Goal: Task Accomplishment & Management: Complete application form

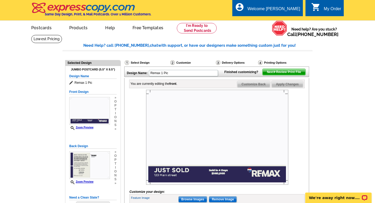
click at [214, 107] on img at bounding box center [217, 137] width 142 height 95
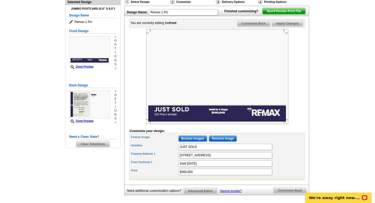
scroll to position [65, 0]
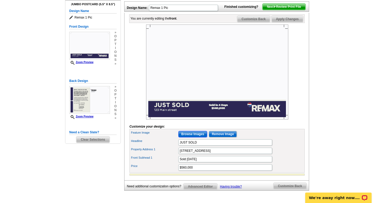
click at [192, 137] on input "Browse Images" at bounding box center [192, 134] width 29 height 6
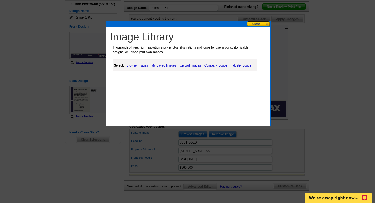
click at [141, 67] on link "Browse Images" at bounding box center [137, 65] width 24 height 6
click at [190, 63] on link "Upload Images" at bounding box center [191, 65] width 24 height 6
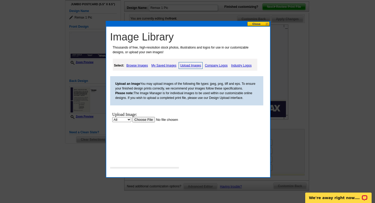
scroll to position [0, 0]
click at [144, 119] on input "file" at bounding box center [165, 119] width 66 height 5
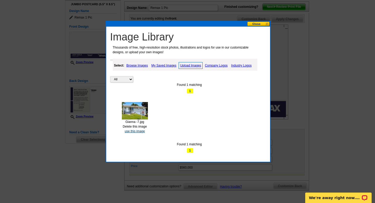
click at [137, 131] on link "use this image" at bounding box center [135, 131] width 20 height 4
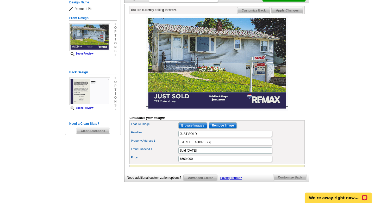
scroll to position [52, 0]
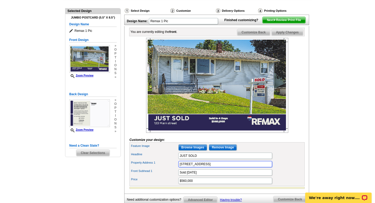
drag, startPoint x: 207, startPoint y: 171, endPoint x: 169, endPoint y: 171, distance: 38.0
click at [169, 168] on div "Property Address 1 [STREET_ADDRESS]" at bounding box center [216, 164] width 173 height 8
click at [209, 167] on input "[STREET_ADDRESS][US_STATE]" at bounding box center [225, 164] width 94 height 6
click at [224, 167] on input "[STREET_ADDRESS][US_STATE]" at bounding box center [225, 164] width 94 height 6
type input "[STREET_ADDRESS][US_STATE]"
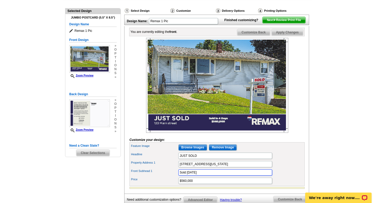
click at [202, 175] on input "Sold [DATE]" at bounding box center [225, 172] width 94 height 6
drag, startPoint x: 202, startPoint y: 180, endPoint x: 174, endPoint y: 179, distance: 28.4
click at [174, 176] on div "Front Subhead 1 Sold [DATE]" at bounding box center [216, 172] width 173 height 8
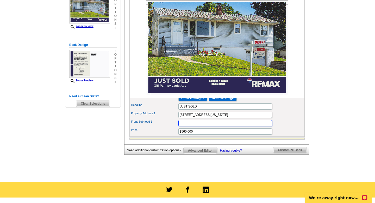
scroll to position [100, 0]
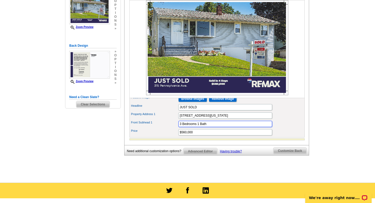
type input "3 Bedrooms 1 Bath"
drag, startPoint x: 197, startPoint y: 140, endPoint x: 166, endPoint y: 140, distance: 31.3
click at [166, 136] on div "Price $560,000" at bounding box center [216, 132] width 173 height 8
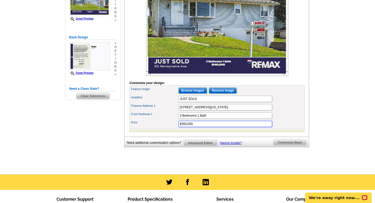
scroll to position [69, 0]
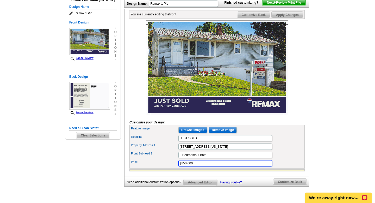
type input "$350,000"
click at [285, 185] on span "Customize Back" at bounding box center [289, 181] width 33 height 6
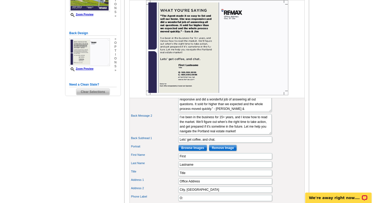
scroll to position [100, 0]
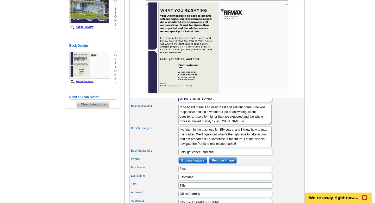
drag, startPoint x: 224, startPoint y: 106, endPoint x: 173, endPoint y: 107, distance: 51.1
click at [173, 103] on div "Back Headline WHAT YOU’RE SAYING" at bounding box center [216, 99] width 173 height 8
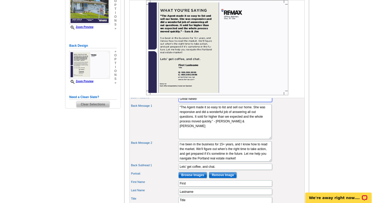
drag, startPoint x: 257, startPoint y: 130, endPoint x: 232, endPoint y: 148, distance: 30.9
click at [232, 139] on textarea "“The Agent made it so easy to list and sell our home. She was responsive and di…" at bounding box center [224, 121] width 93 height 35
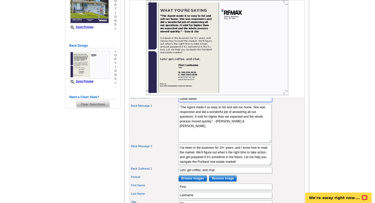
type input "Great News!"
click at [201, 135] on textarea "“The Agent made it so easy to list and sell our home. She was responsive and di…" at bounding box center [224, 123] width 93 height 38
drag, startPoint x: 200, startPoint y: 136, endPoint x: 178, endPoint y: 116, distance: 29.9
click at [178, 116] on textarea "“The Agent made it so easy to list and sell our home. She was responsive and di…" at bounding box center [224, 123] width 93 height 38
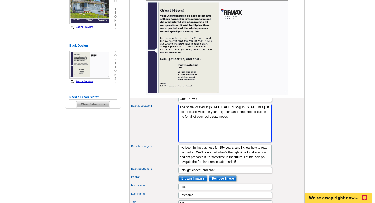
click at [244, 125] on textarea "“The Agent made it so easy to list and sell our home. She was responsive and di…" at bounding box center [224, 123] width 93 height 38
click at [187, 119] on textarea "“The Agent made it so easy to list and sell our home. She was responsive and di…" at bounding box center [224, 123] width 93 height 38
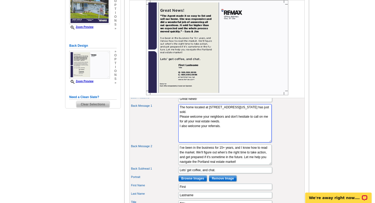
click at [237, 130] on textarea "“The Agent made it so easy to list and sell our home. She was responsive and di…" at bounding box center [224, 123] width 93 height 38
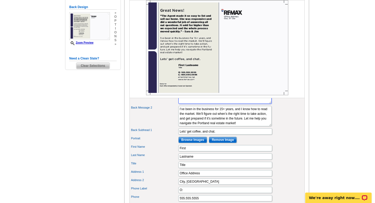
scroll to position [127, 0]
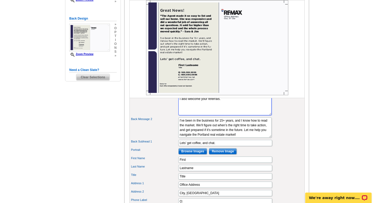
type textarea "The home located at [STREET_ADDRESS][US_STATE] has just sold. Please welcome yo…"
drag, startPoint x: 249, startPoint y: 143, endPoint x: 177, endPoint y: 128, distance: 73.3
click at [177, 128] on div "Back Message 2 I’ve been in the business for 15+ years, and I know how to read …" at bounding box center [216, 127] width 173 height 22
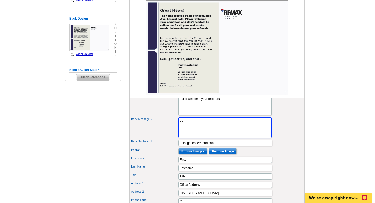
type textarea "e"
click at [230, 146] on input "Lets’ get coffee, and chat." at bounding box center [225, 143] width 94 height 6
drag, startPoint x: 223, startPoint y: 149, endPoint x: 174, endPoint y: 151, distance: 49.5
click at [174, 147] on div "Back Subhead 1 Lets’ get coffee, and chat." at bounding box center [216, 143] width 173 height 8
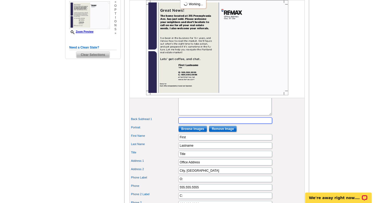
scroll to position [159, 0]
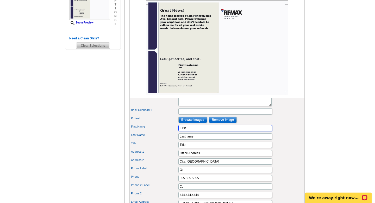
click at [192, 131] on input "First" at bounding box center [225, 128] width 94 height 6
type input "F"
type input "[PERSON_NAME]"
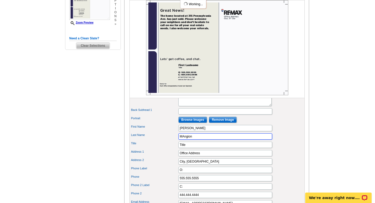
type input "[PERSON_NAME]"
click at [219, 148] on input "Title" at bounding box center [225, 144] width 94 height 6
drag, startPoint x: 219, startPoint y: 155, endPoint x: 166, endPoint y: 152, distance: 53.4
click at [166, 149] on div "Title Title" at bounding box center [216, 144] width 173 height 8
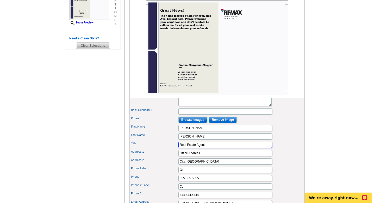
type input "Real Estate Agent"
drag, startPoint x: 204, startPoint y: 161, endPoint x: 164, endPoint y: 161, distance: 39.8
click at [164, 157] on div "Address 1 Office Address" at bounding box center [216, 153] width 173 height 8
type input "[STREET_ADDRESS]"
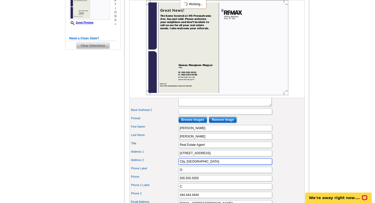
click at [196, 164] on input "City, [GEOGRAPHIC_DATA]" at bounding box center [225, 161] width 94 height 6
drag, startPoint x: 200, startPoint y: 170, endPoint x: 169, endPoint y: 170, distance: 30.7
click at [169, 165] on div "Address [STREET_ADDRESS]" at bounding box center [216, 161] width 173 height 8
type input "[GEOGRAPHIC_DATA]"
click at [198, 173] on input "O:" at bounding box center [225, 169] width 94 height 6
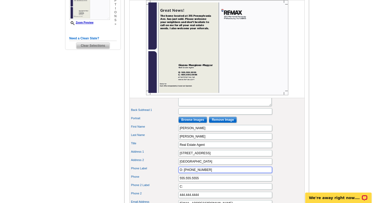
type input "O: [PHONE_NUMBER]"
drag, startPoint x: 205, startPoint y: 185, endPoint x: 169, endPoint y: 185, distance: 36.7
click at [169, 182] on div "Phone 555.555.5555" at bounding box center [216, 178] width 173 height 8
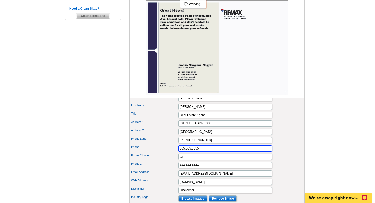
scroll to position [188, 0]
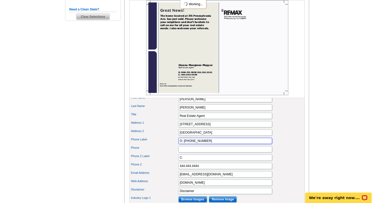
drag, startPoint x: 205, startPoint y: 150, endPoint x: 184, endPoint y: 150, distance: 20.8
click at [184, 144] on input "O: [PHONE_NUMBER]" at bounding box center [225, 141] width 94 height 6
type input "O:"
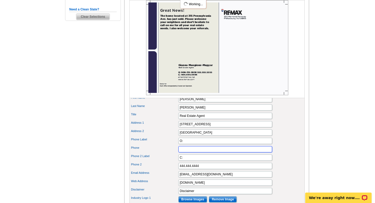
click at [184, 152] on input "Phone" at bounding box center [225, 149] width 94 height 6
paste input "[PHONE_NUMBER]"
type input "[PHONE_NUMBER]"
drag, startPoint x: 208, startPoint y: 177, endPoint x: 174, endPoint y: 174, distance: 34.0
click at [174, 170] on div "Phone 2 444.444.4444" at bounding box center [216, 165] width 173 height 8
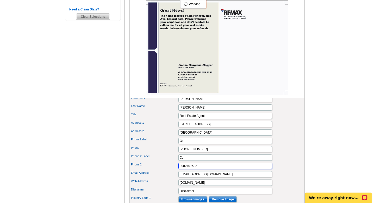
click at [185, 169] on input "9082407502" at bounding box center [225, 166] width 94 height 6
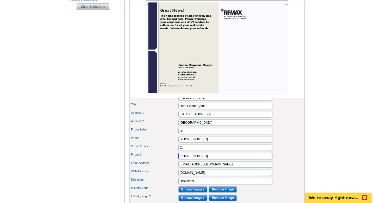
scroll to position [202, 0]
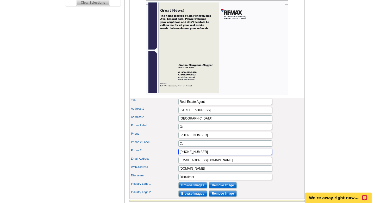
type input "[PHONE_NUMBER]"
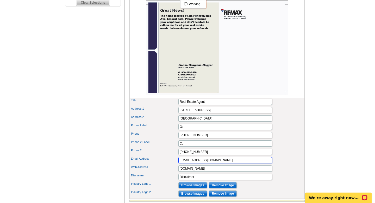
drag, startPoint x: 187, startPoint y: 169, endPoint x: 178, endPoint y: 169, distance: 8.9
click at [178, 163] on input "[EMAIL_ADDRESS][DOMAIN_NAME]" at bounding box center [225, 160] width 94 height 6
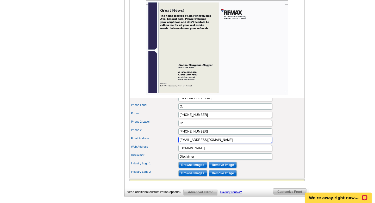
scroll to position [225, 0]
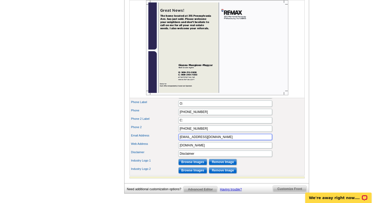
type input "[EMAIL_ADDRESS][DOMAIN_NAME]"
click at [207, 148] on input "[DOMAIN_NAME]" at bounding box center [225, 145] width 94 height 6
drag, startPoint x: 207, startPoint y: 154, endPoint x: 176, endPoint y: 155, distance: 30.5
click at [176, 149] on div "Web Address [DOMAIN_NAME]" at bounding box center [216, 145] width 173 height 8
paste input "gmangionemagyar"
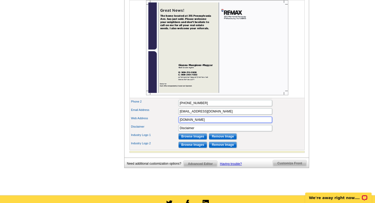
scroll to position [253, 0]
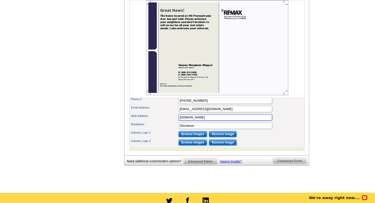
type input "[DOMAIN_NAME]"
click at [192, 137] on input "Browse Images" at bounding box center [192, 134] width 29 height 6
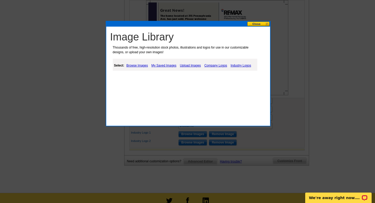
click at [186, 66] on link "Upload Images" at bounding box center [191, 65] width 24 height 6
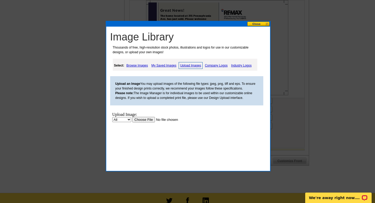
scroll to position [0, 0]
click at [144, 123] on body "Upload Image: All Property Upload" at bounding box center [159, 135] width 95 height 46
click at [145, 120] on input "file" at bounding box center [165, 119] width 66 height 5
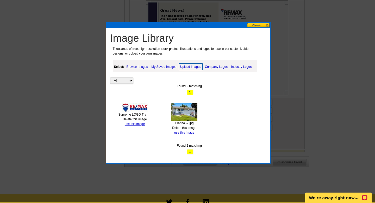
scroll to position [251, 0]
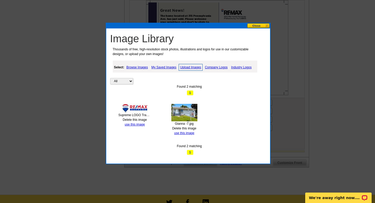
click at [154, 83] on div "All Property Found 2 matching 1 Supreme LOGO Transparent 1.jpg Delete this imag…" at bounding box center [189, 107] width 159 height 94
click at [190, 67] on link "Upload Images" at bounding box center [191, 67] width 24 height 7
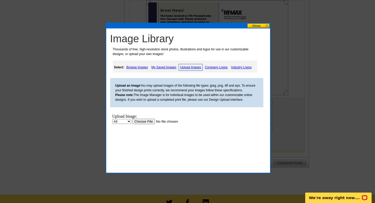
scroll to position [0, 0]
click at [143, 122] on input "file" at bounding box center [165, 120] width 66 height 5
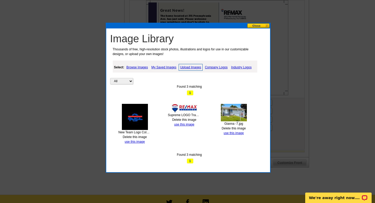
click at [193, 67] on link "Upload Images" at bounding box center [191, 67] width 24 height 7
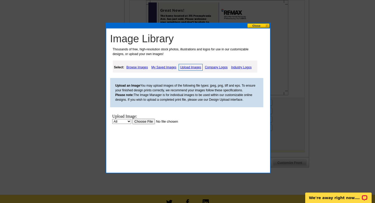
click at [145, 122] on input "file" at bounding box center [165, 120] width 66 height 5
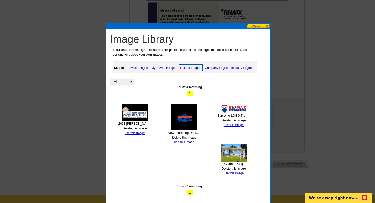
scroll to position [248, 0]
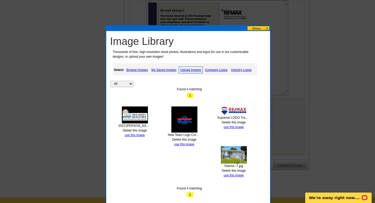
click at [218, 71] on link "Company Logos" at bounding box center [216, 70] width 25 height 6
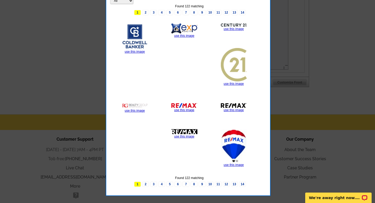
scroll to position [362, 0]
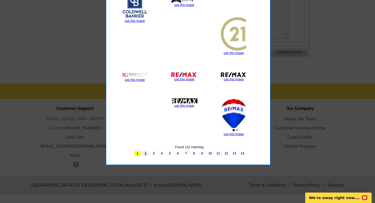
click at [145, 154] on link "2" at bounding box center [145, 153] width 7 height 5
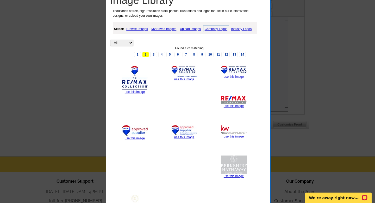
scroll to position [277, 0]
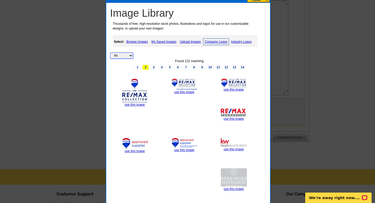
click at [130, 57] on select "All Property" at bounding box center [121, 55] width 23 height 6
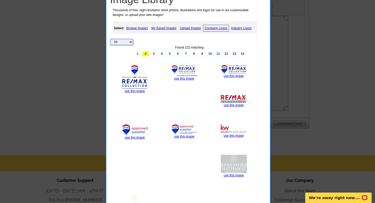
scroll to position [248, 0]
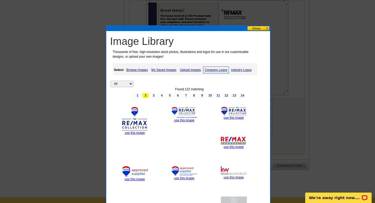
click at [245, 70] on link "Industry Logos" at bounding box center [241, 70] width 23 height 6
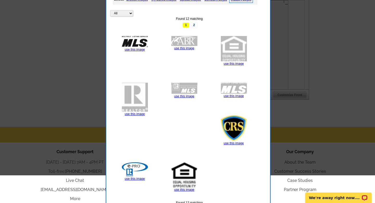
scroll to position [322, 0]
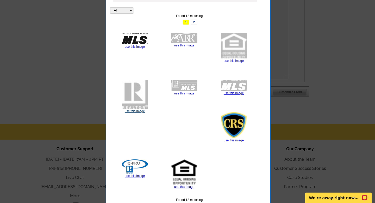
click at [137, 111] on link "use this image" at bounding box center [135, 111] width 20 height 4
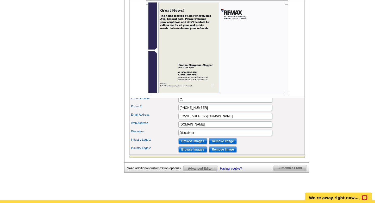
scroll to position [245, 0]
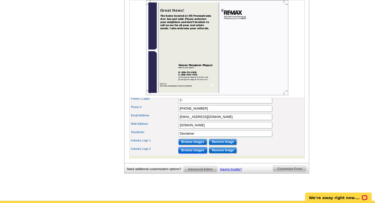
click at [190, 153] on input "Browse Images" at bounding box center [192, 150] width 29 height 6
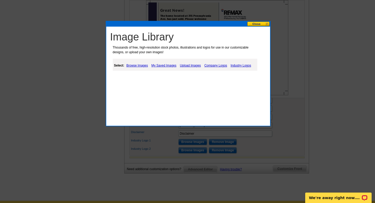
click at [240, 65] on link "Industry Logos" at bounding box center [240, 65] width 23 height 6
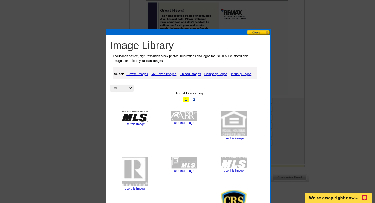
scroll to position [232, 0]
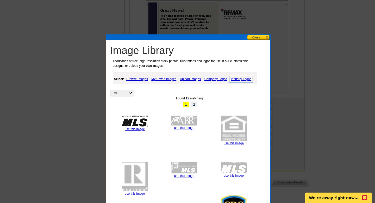
click at [195, 103] on link "2" at bounding box center [194, 104] width 7 height 5
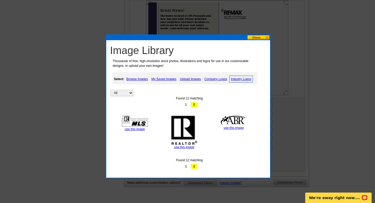
click at [188, 132] on img at bounding box center [184, 129] width 26 height 29
click at [187, 146] on link "use this image" at bounding box center [184, 147] width 20 height 4
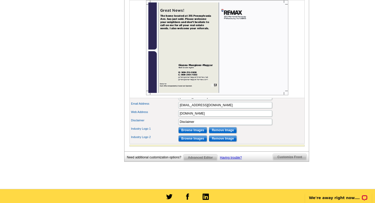
scroll to position [258, 0]
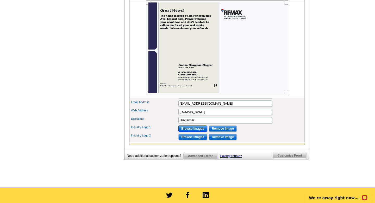
click at [196, 132] on input "Browse Images" at bounding box center [192, 128] width 29 height 6
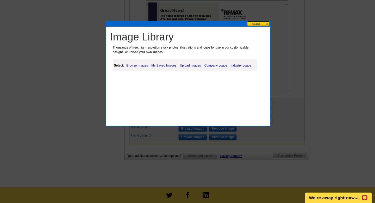
click at [251, 65] on link "Industry Logos" at bounding box center [240, 65] width 23 height 6
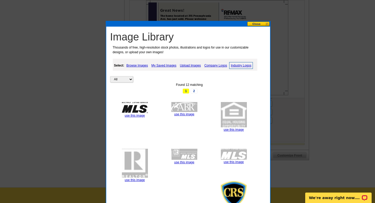
scroll to position [259, 0]
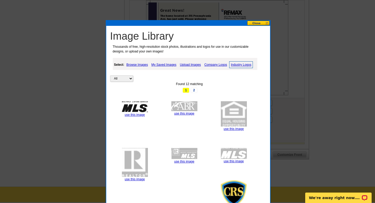
click at [220, 65] on link "Company Logos" at bounding box center [215, 64] width 25 height 6
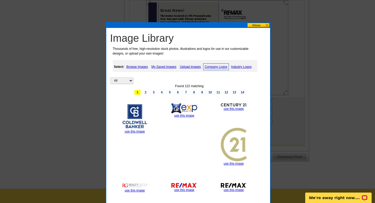
scroll to position [248, 0]
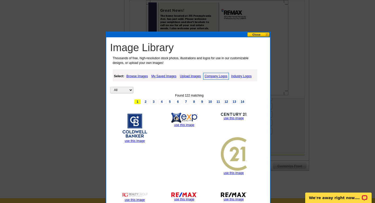
click at [191, 74] on link "Upload Images" at bounding box center [191, 76] width 24 height 6
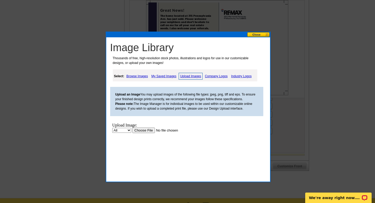
scroll to position [0, 0]
click at [170, 75] on link "My Saved Images" at bounding box center [164, 76] width 28 height 6
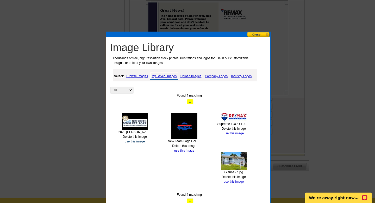
click at [136, 141] on link "use this image" at bounding box center [135, 141] width 20 height 4
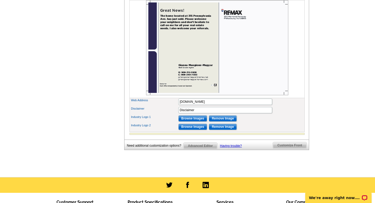
scroll to position [274, 0]
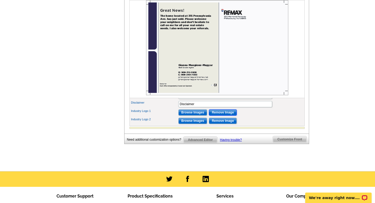
click at [226, 115] on input "Remove Image" at bounding box center [223, 112] width 28 height 6
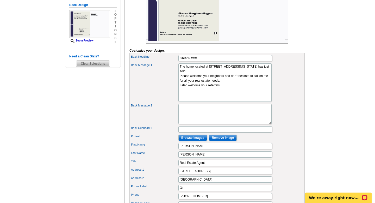
scroll to position [0, 0]
